Goal: Information Seeking & Learning: Compare options

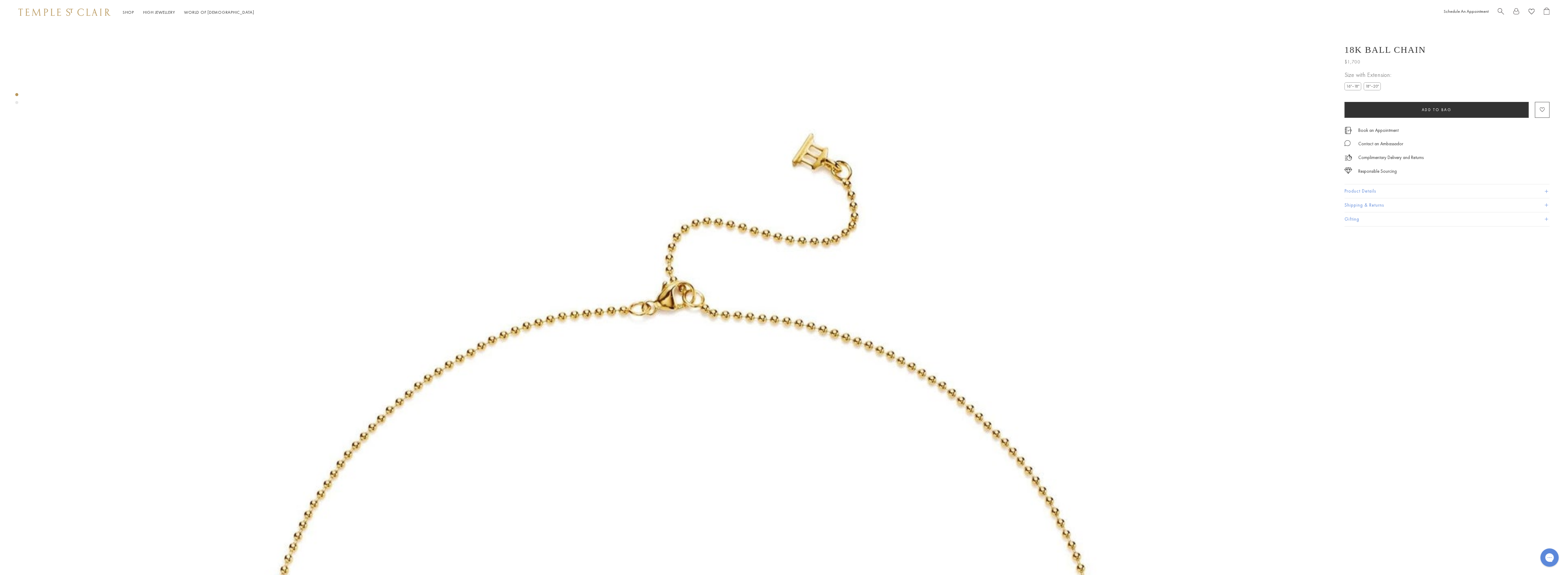
click at [1379, 85] on label "18"–20"" at bounding box center [1373, 86] width 17 height 8
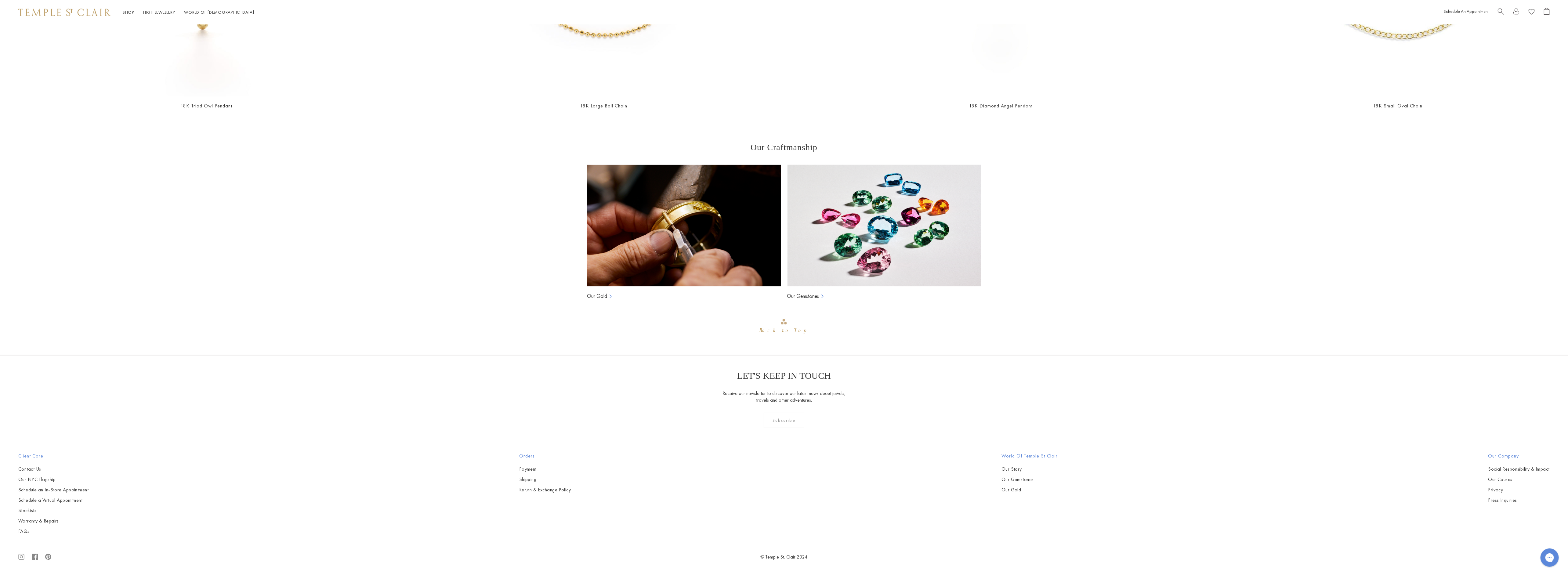
scroll to position [2968, 0]
click at [24, 557] on rect at bounding box center [21, 556] width 5 height 5
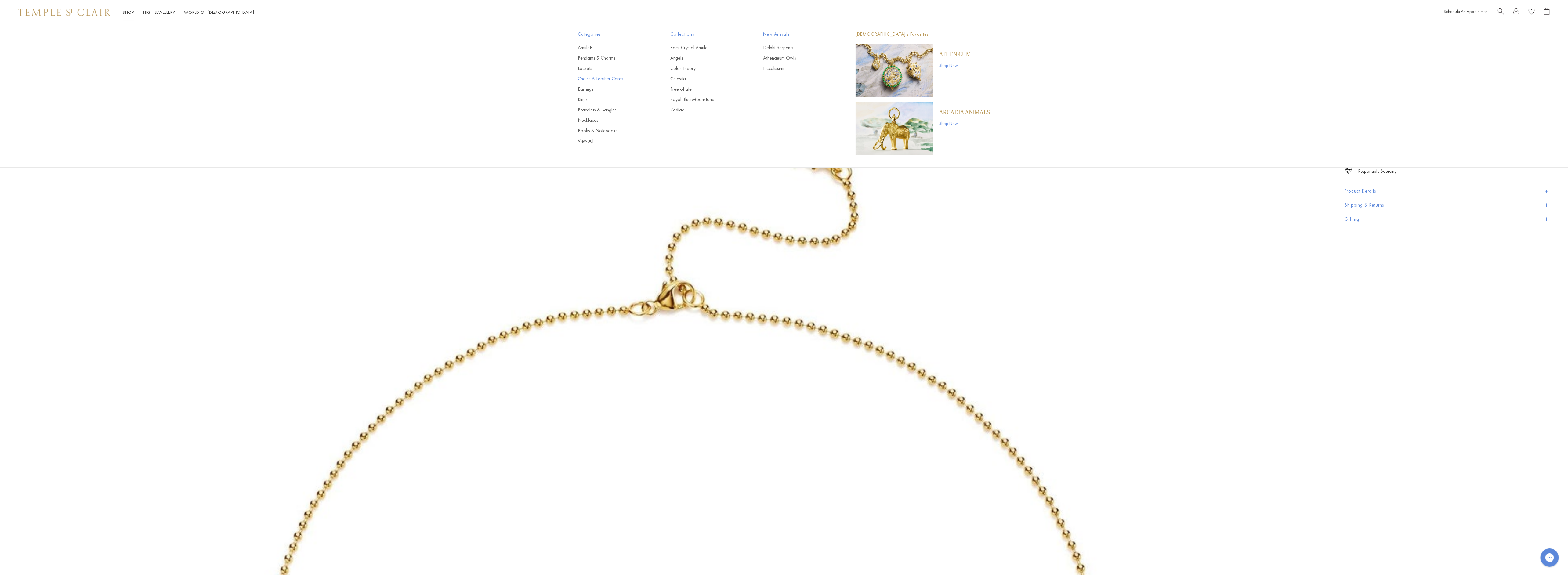
click at [587, 78] on link "Chains & Leather Cords" at bounding box center [612, 78] width 68 height 7
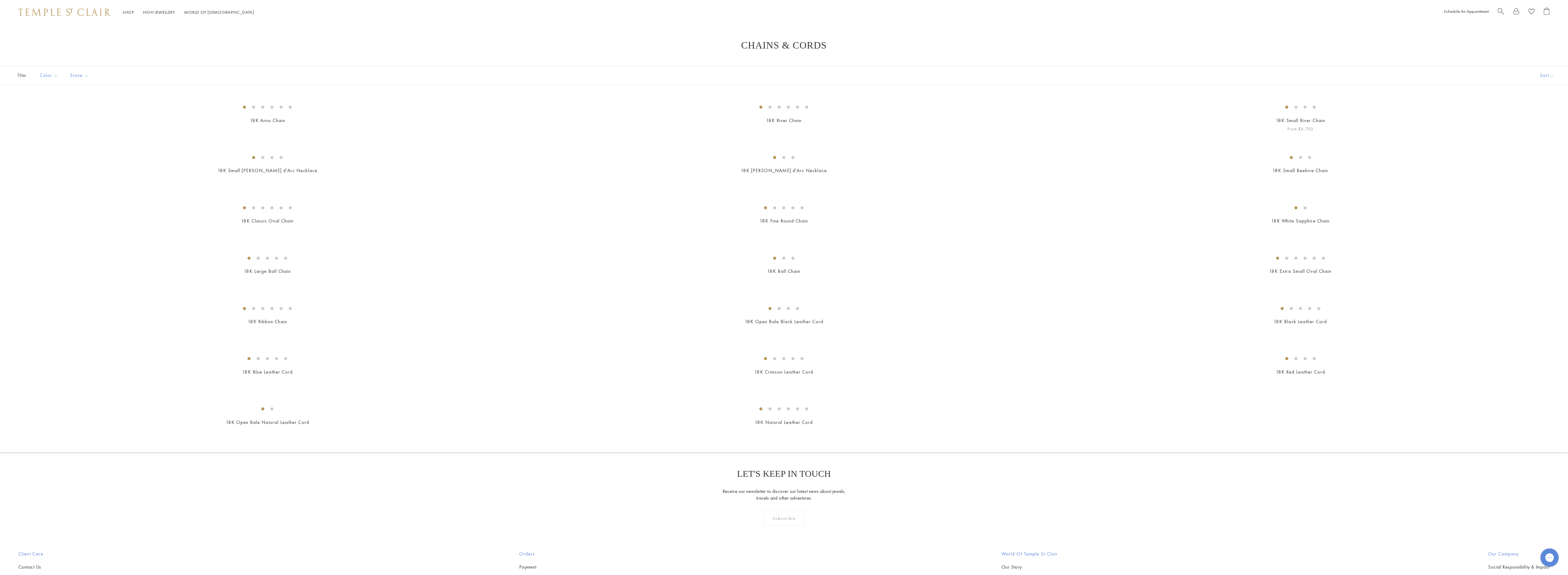
click at [0, 0] on img at bounding box center [0, 0] width 0 height 0
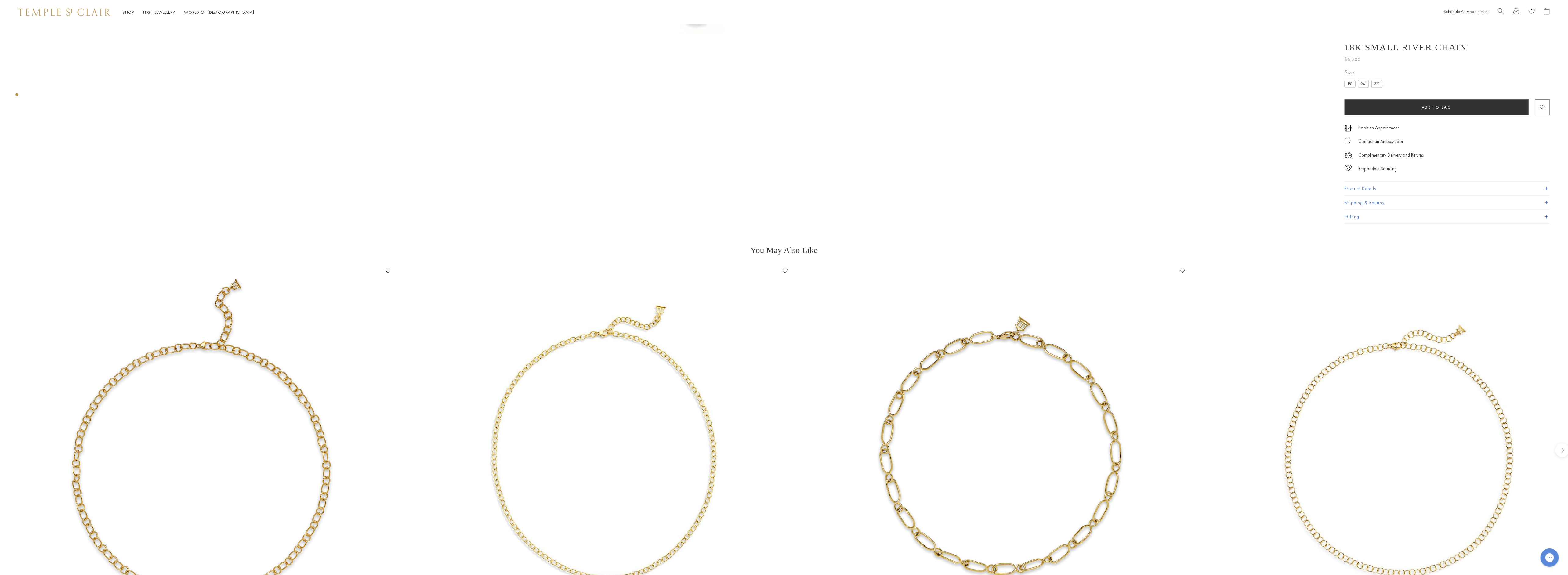
scroll to position [1237, 0]
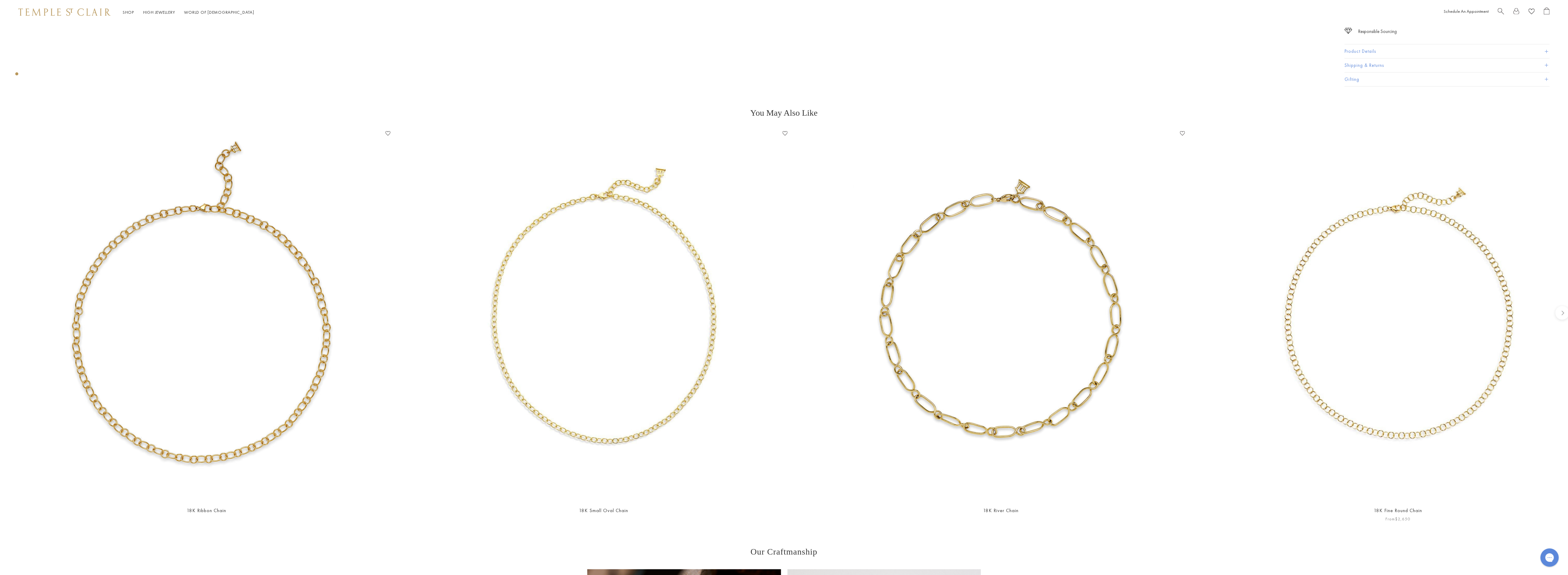
click at [1410, 332] on img at bounding box center [1398, 315] width 373 height 372
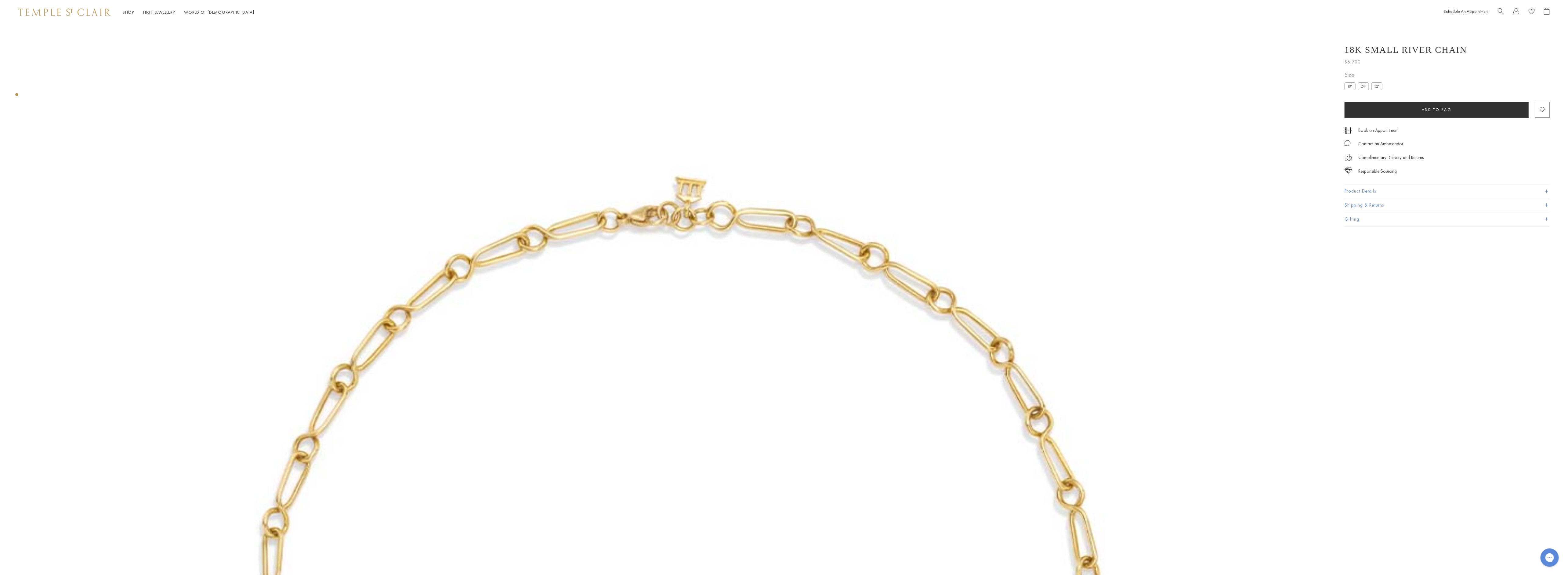
scroll to position [24, 0]
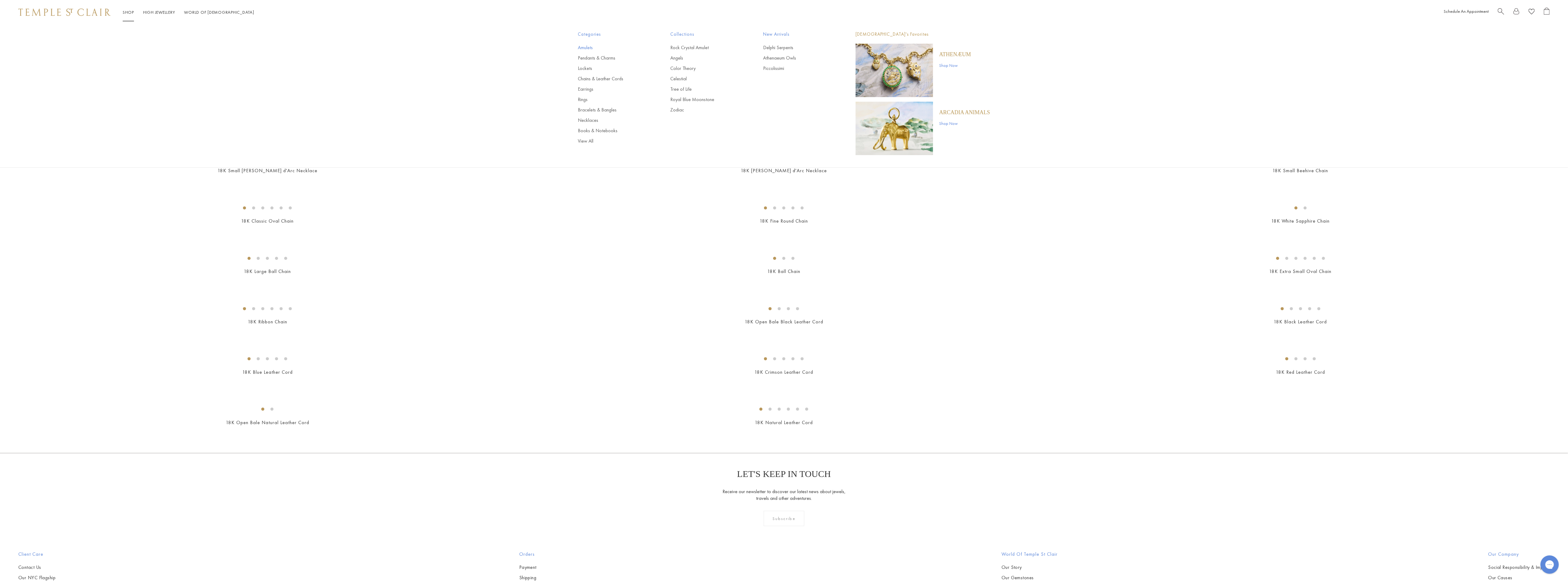
click at [586, 45] on link "Amulets" at bounding box center [612, 47] width 68 height 7
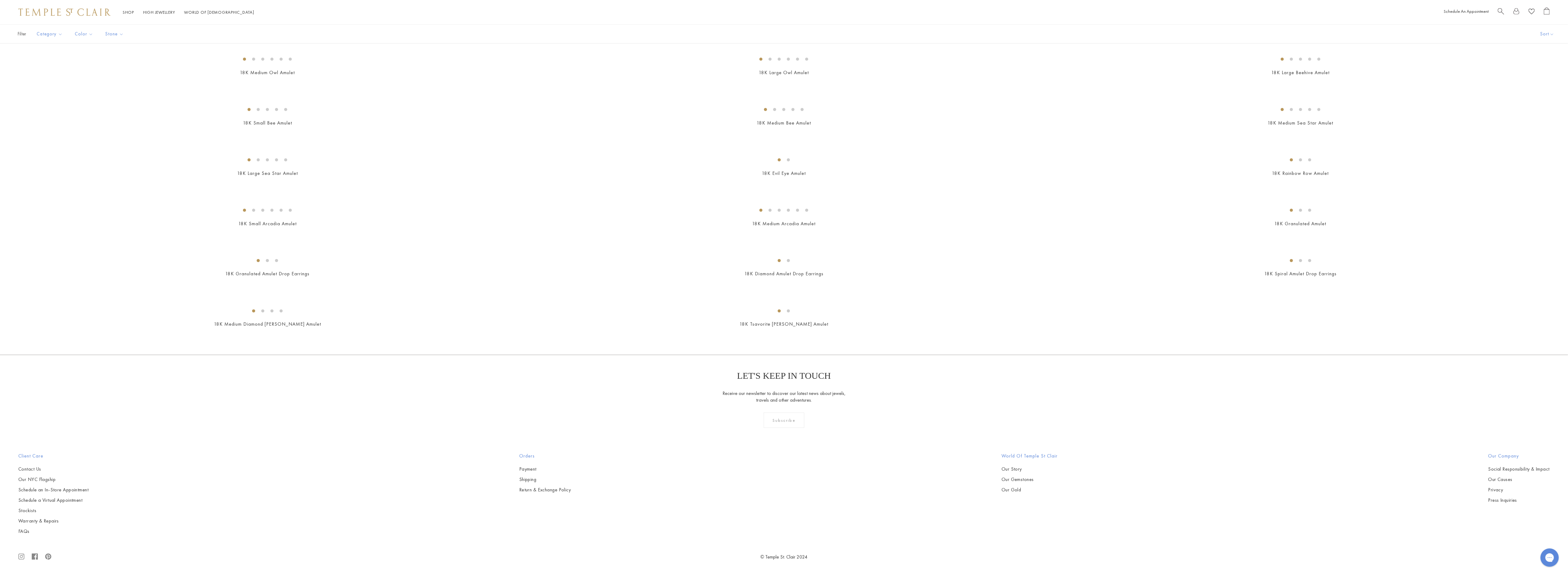
click at [0, 0] on img at bounding box center [0, 0] width 0 height 0
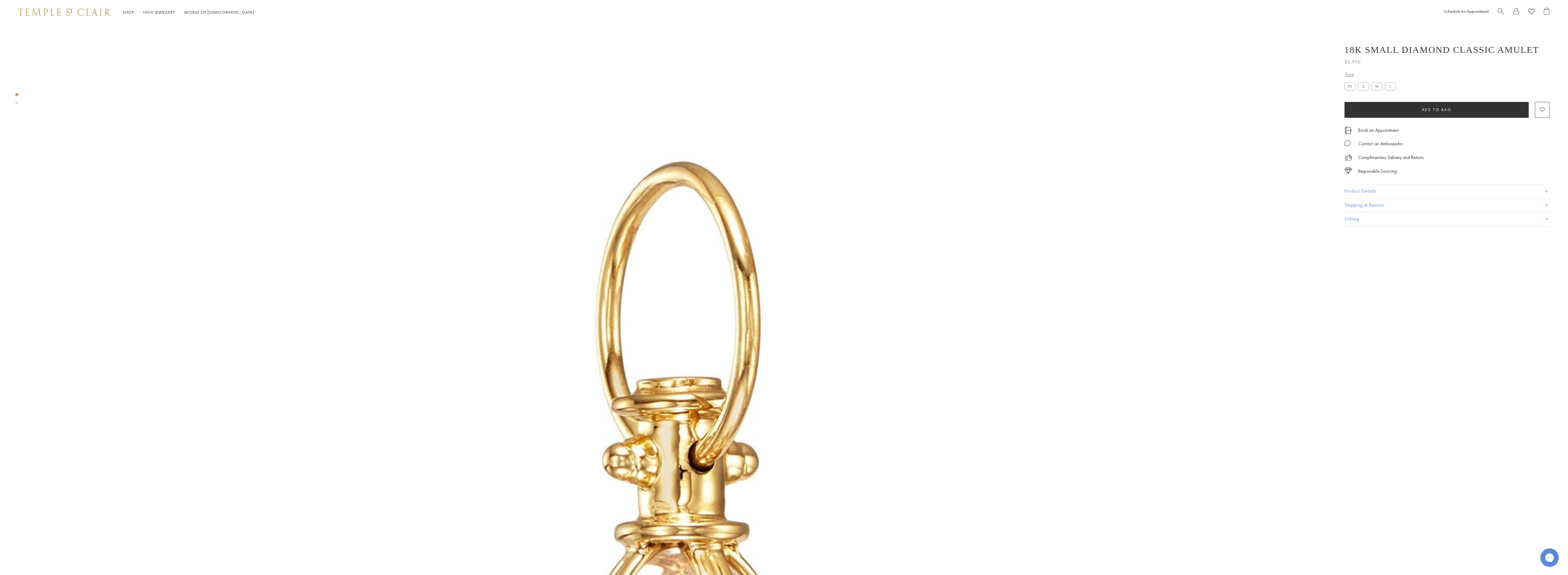
scroll to position [24, 0]
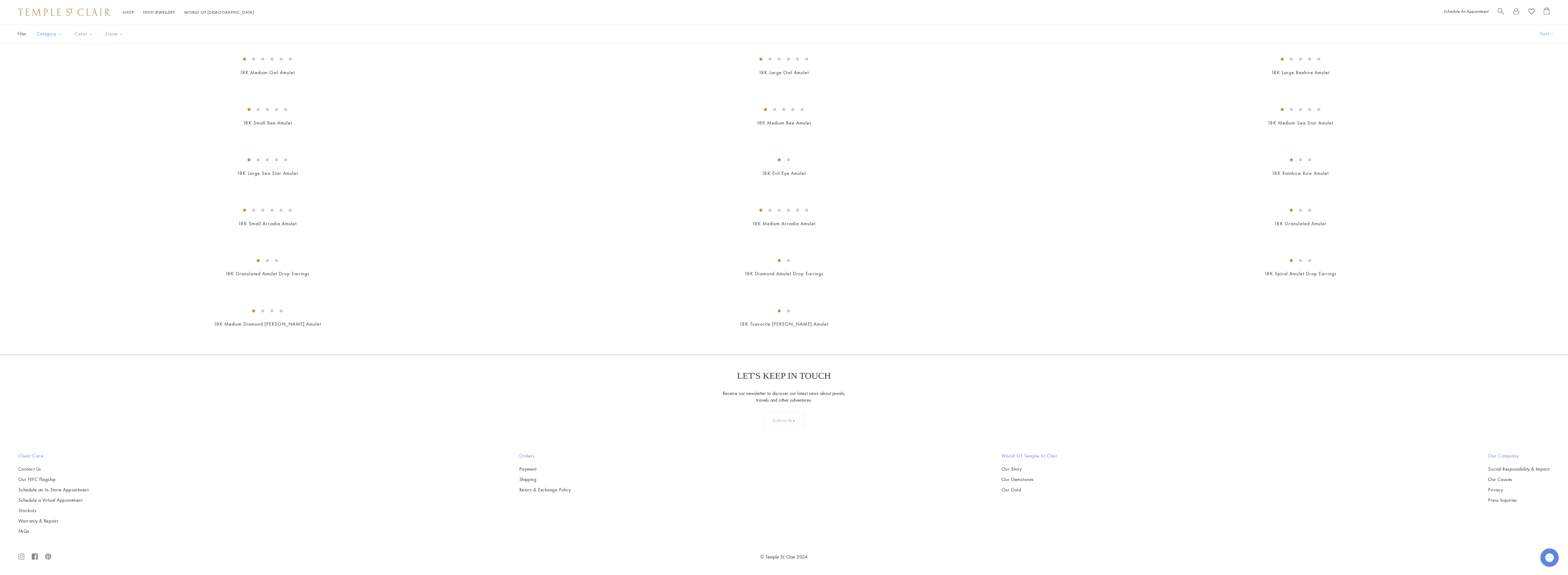
scroll to position [5080, 0]
click at [0, 0] on img at bounding box center [0, 0] width 0 height 0
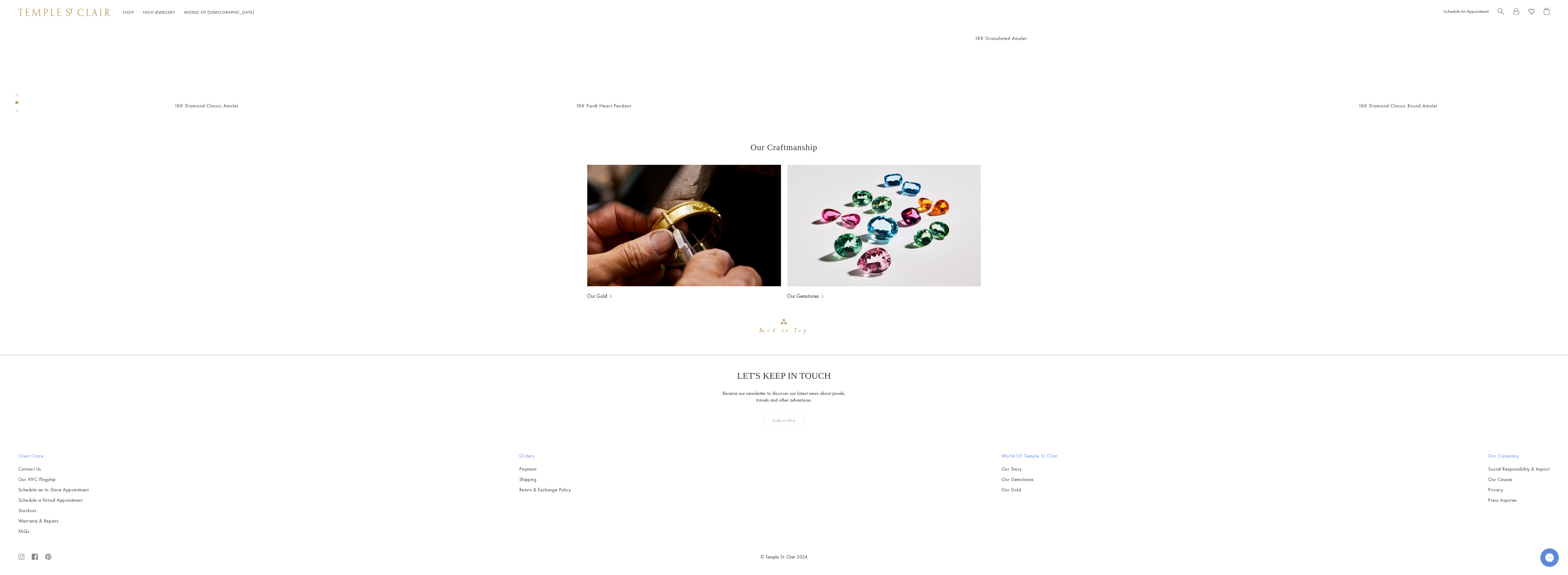
scroll to position [1809, 0]
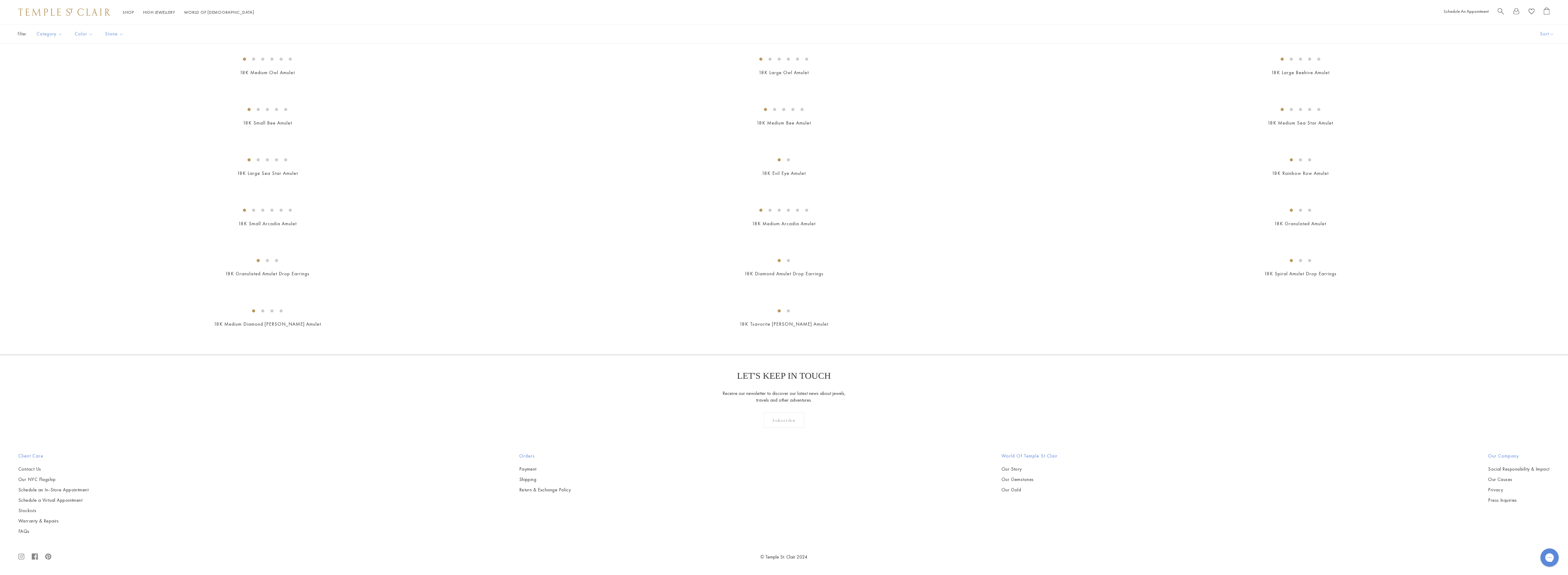
scroll to position [6728, 0]
click at [0, 0] on img at bounding box center [0, 0] width 0 height 0
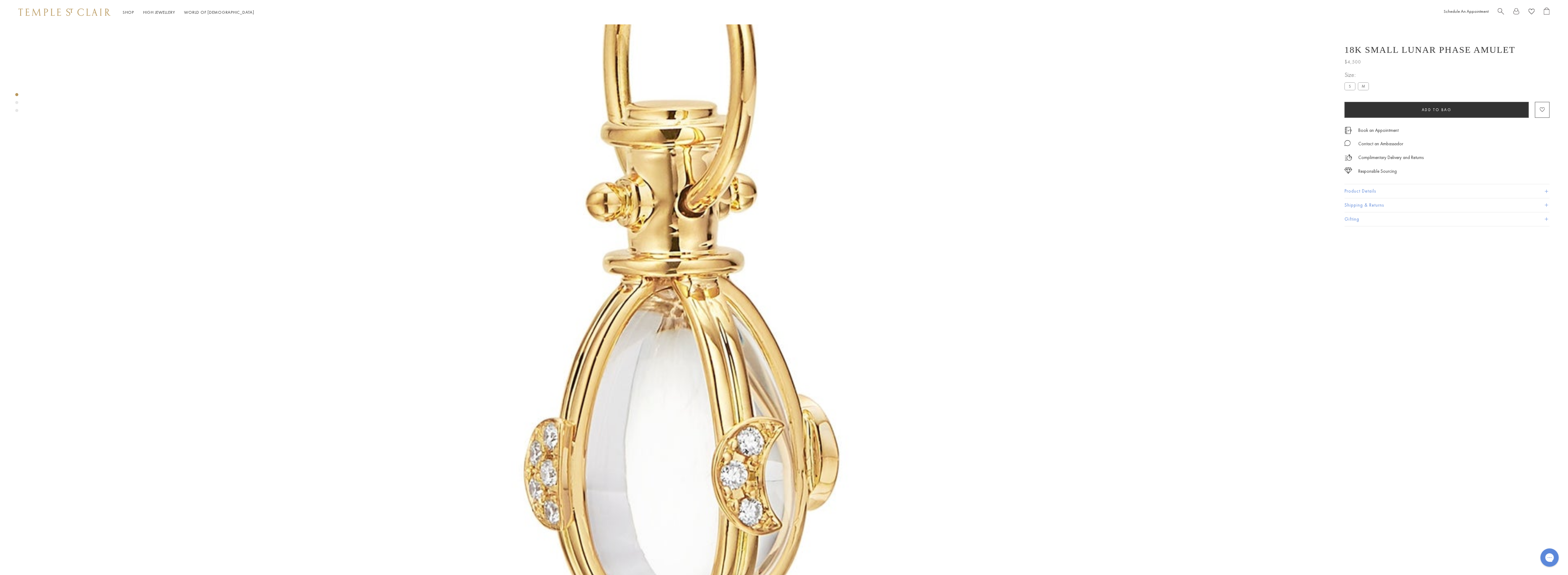
scroll to position [436, 0]
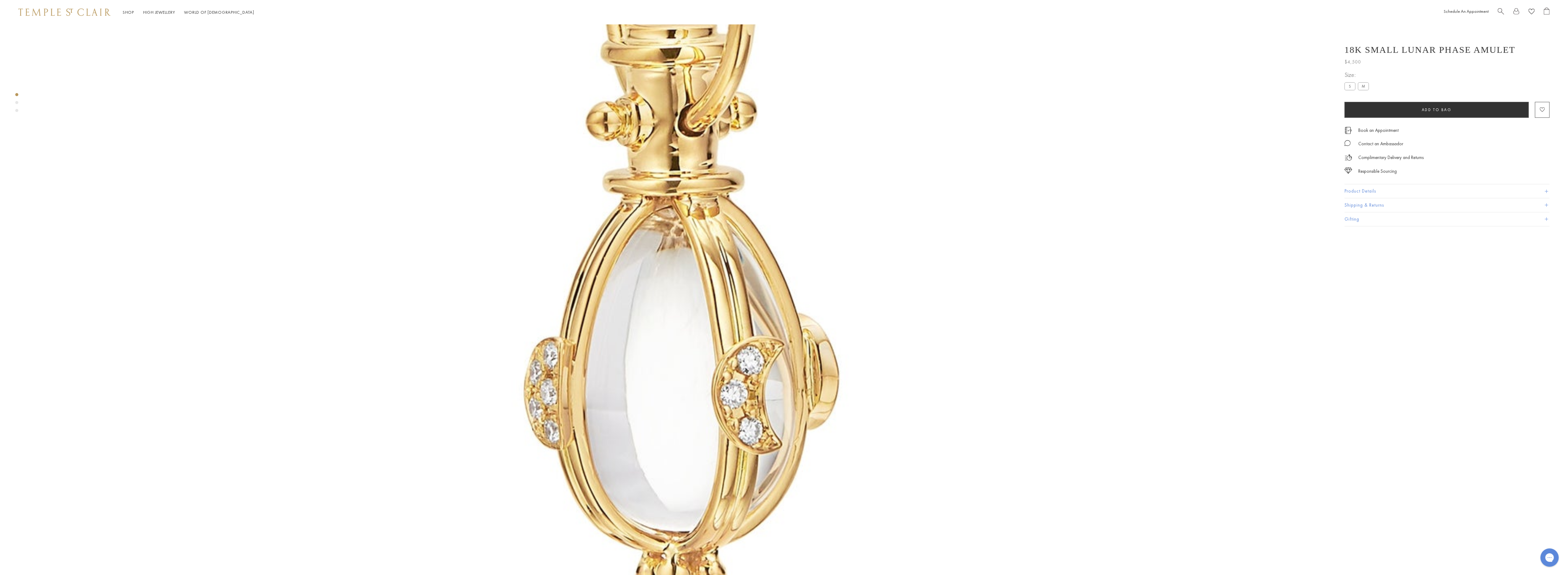
click at [1351, 87] on label "S" at bounding box center [1350, 86] width 11 height 8
click at [1359, 192] on button "Product Details" at bounding box center [1447, 191] width 205 height 14
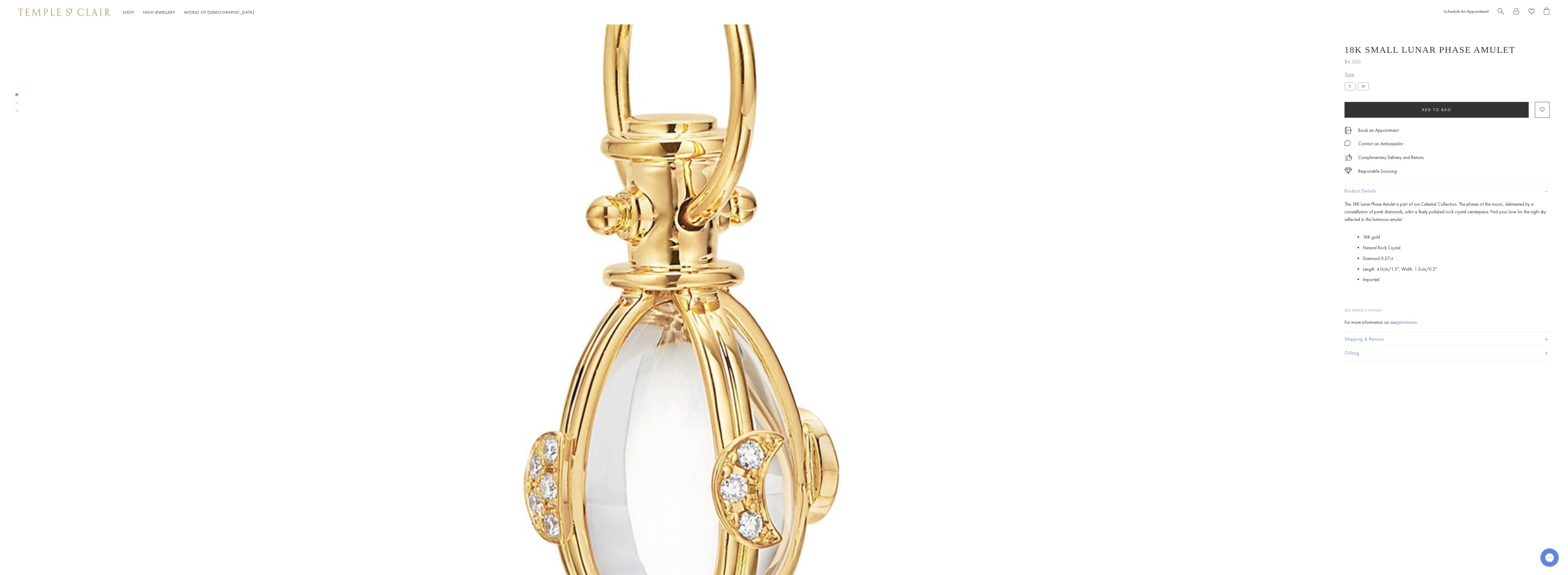
scroll to position [0, 0]
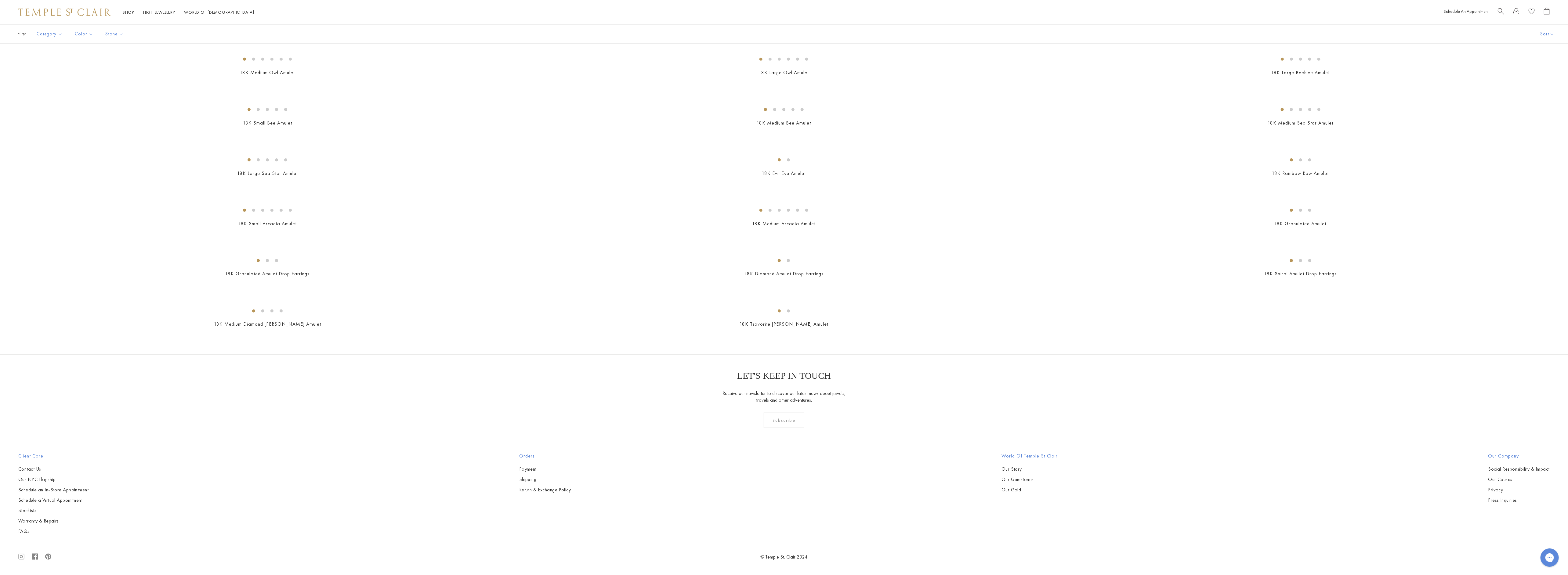
scroll to position [6728, 0]
click at [0, 0] on img at bounding box center [0, 0] width 0 height 0
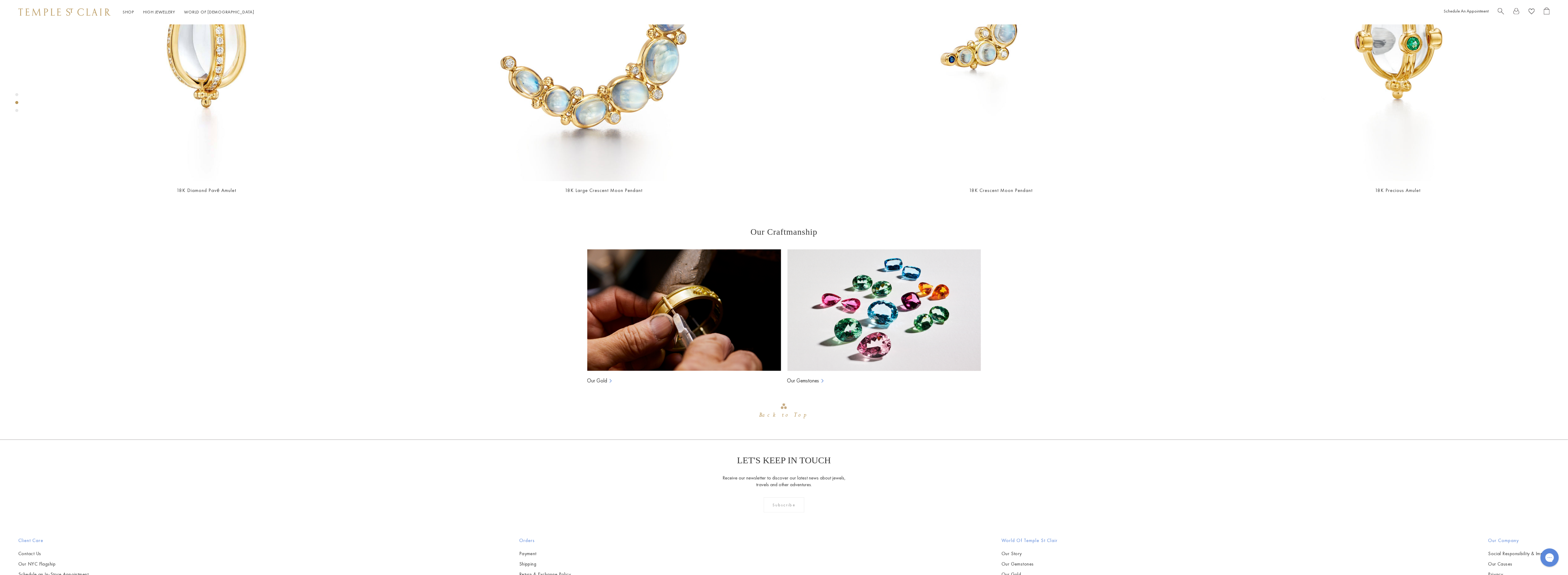
scroll to position [1535, 0]
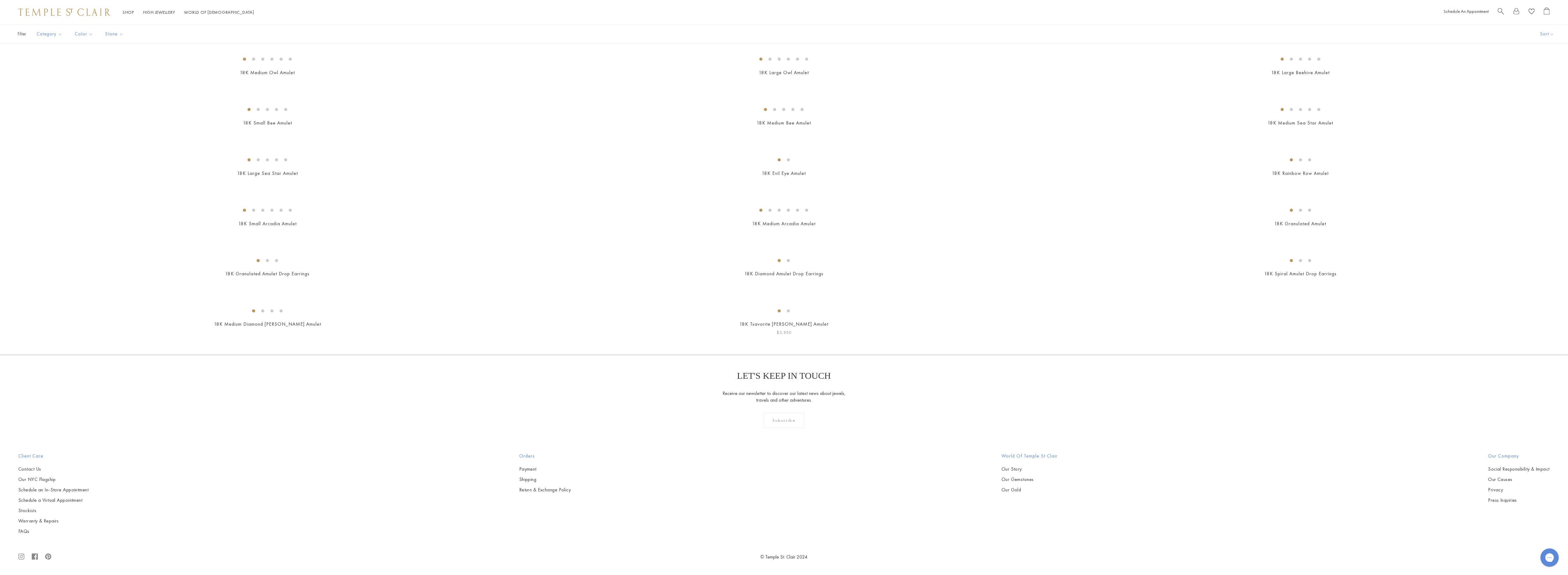
scroll to position [8422, 0]
